Goal: Task Accomplishment & Management: Use online tool/utility

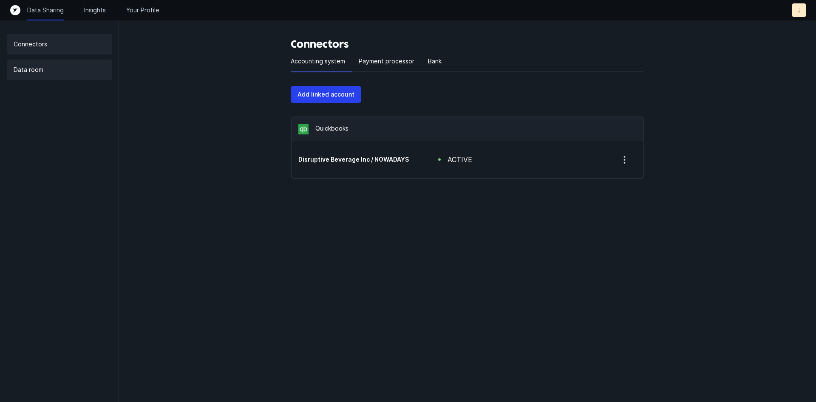
click at [41, 70] on p "Data room" at bounding box center [29, 70] width 30 height 10
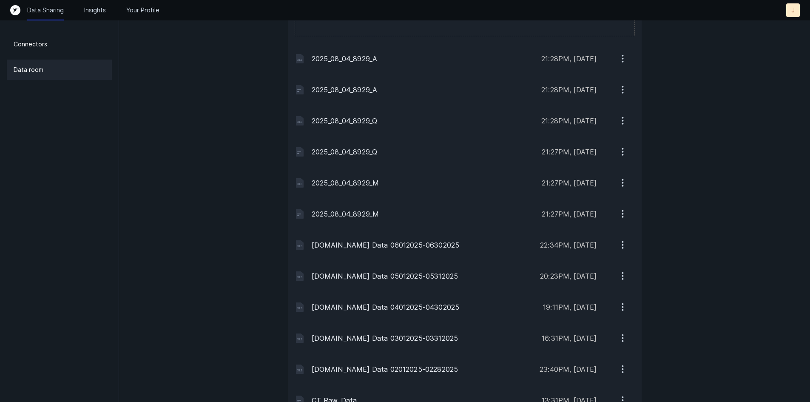
scroll to position [850, 0]
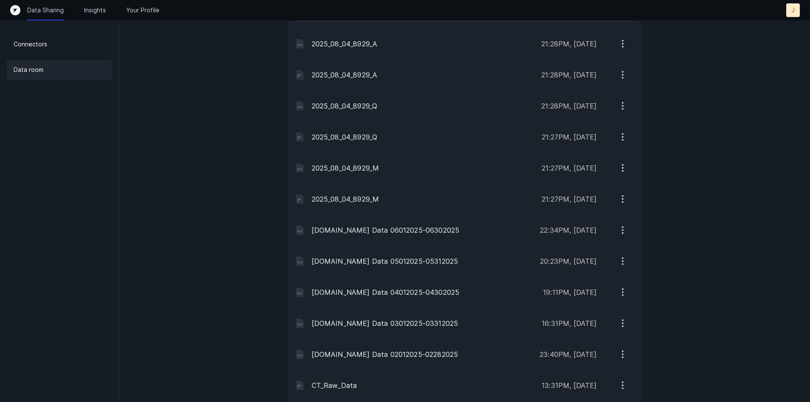
click at [620, 228] on icon "button" at bounding box center [622, 229] width 11 height 11
click at [608, 250] on button "Download" at bounding box center [586, 252] width 95 height 17
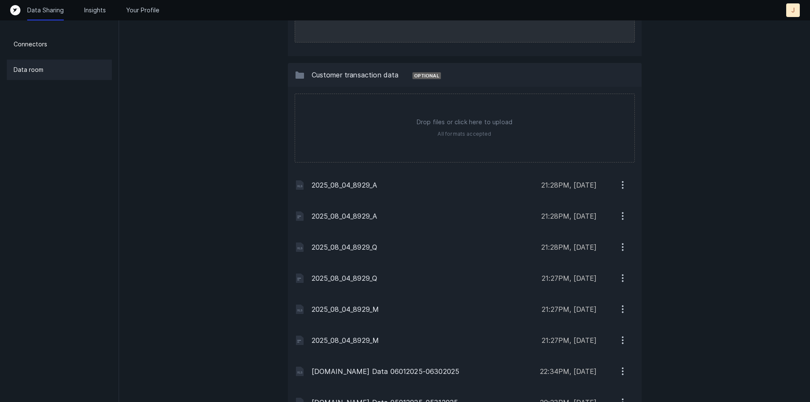
scroll to position [595, 0]
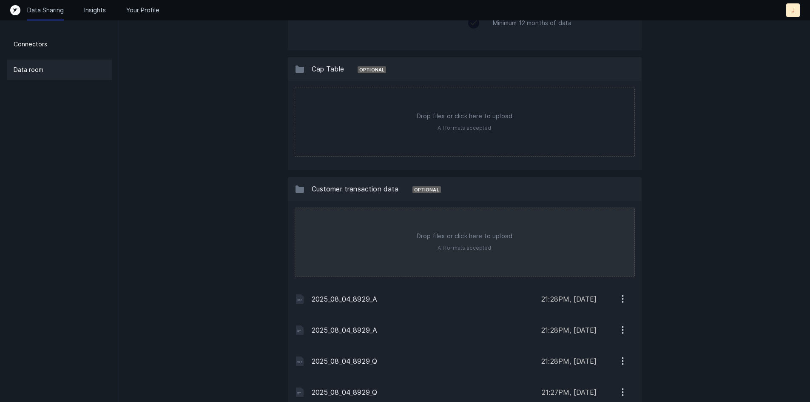
click at [472, 243] on input "file" at bounding box center [464, 242] width 339 height 68
type input "C:\fakepath\[DOMAIN_NAME] Data 07012025-07312025.xlsx"
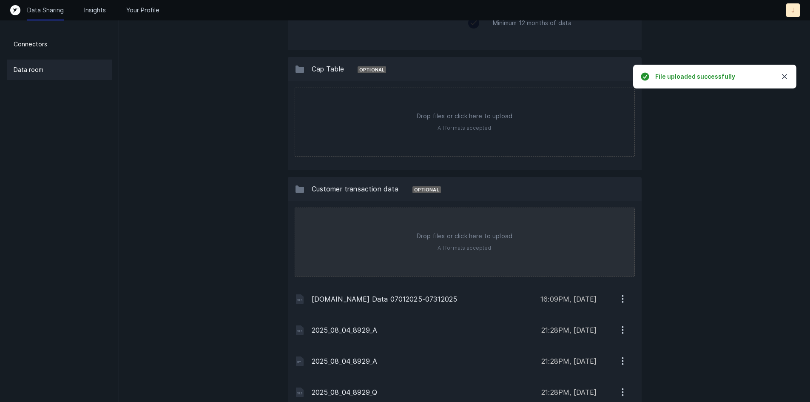
click at [475, 240] on input "file" at bounding box center [464, 242] width 339 height 68
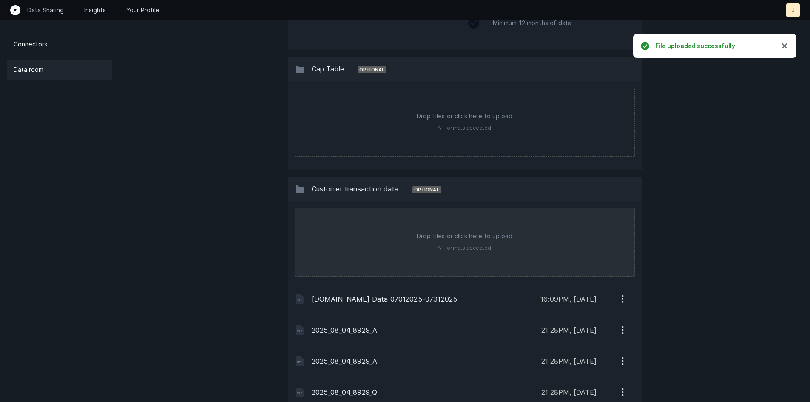
type input "C:\fakepath\[DOMAIN_NAME] Data 08012025-08312025.xlsx"
